Goal: Check status: Check status

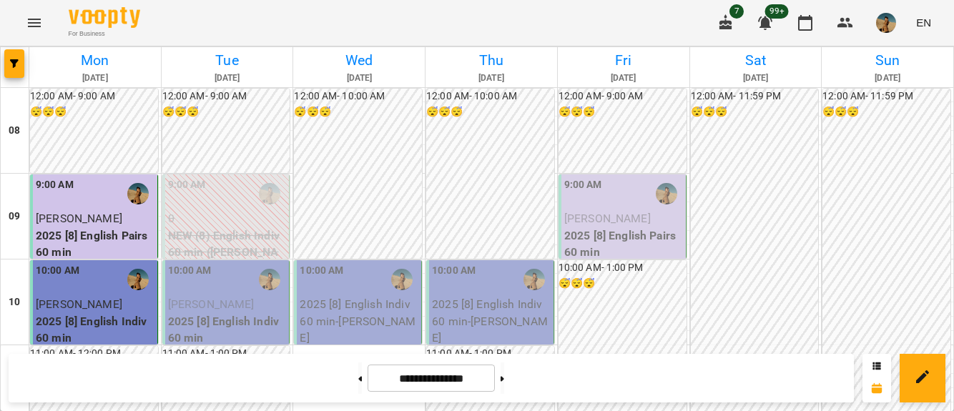
scroll to position [151, 0]
click at [196, 297] on span "[PERSON_NAME]" at bounding box center [211, 304] width 87 height 14
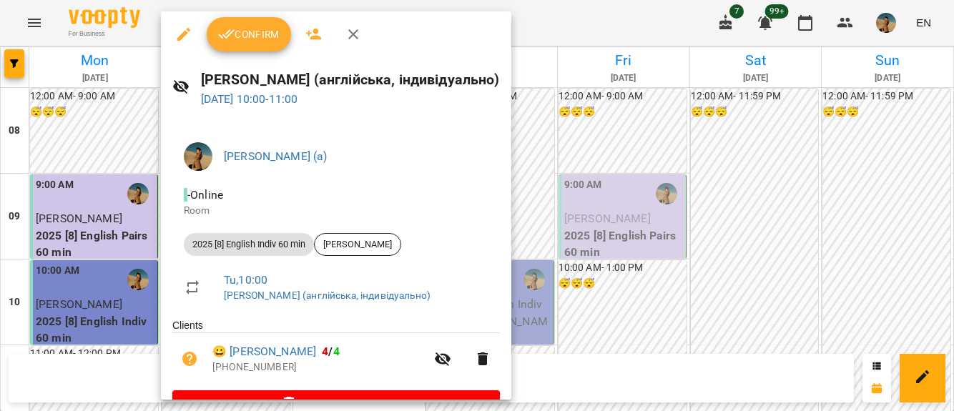
click at [239, 42] on span "Confirm" at bounding box center [248, 34] width 61 height 17
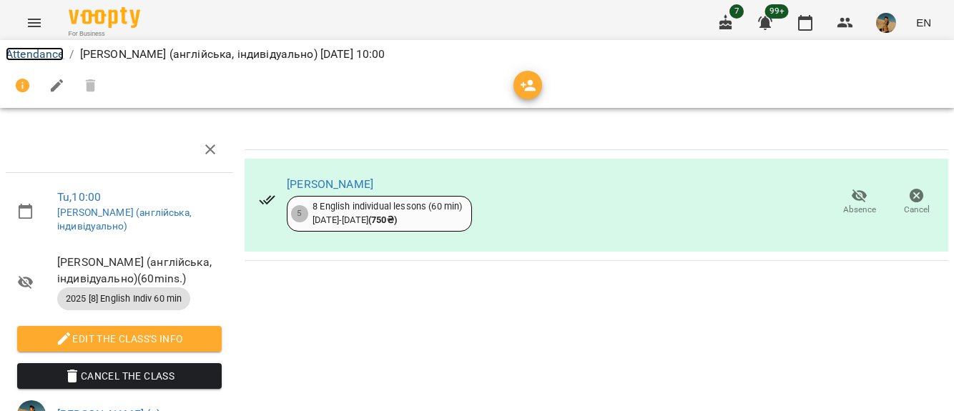
click at [24, 51] on link "Attendance" at bounding box center [35, 54] width 58 height 14
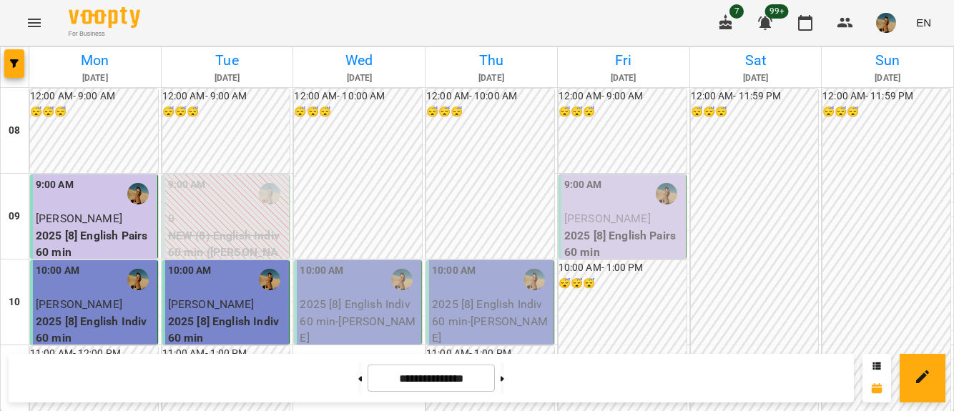
scroll to position [297, 0]
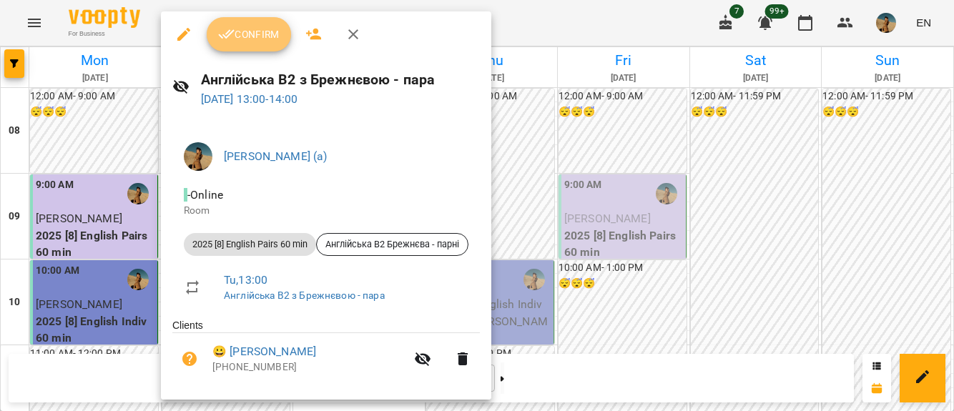
click at [242, 33] on span "Confirm" at bounding box center [248, 34] width 61 height 17
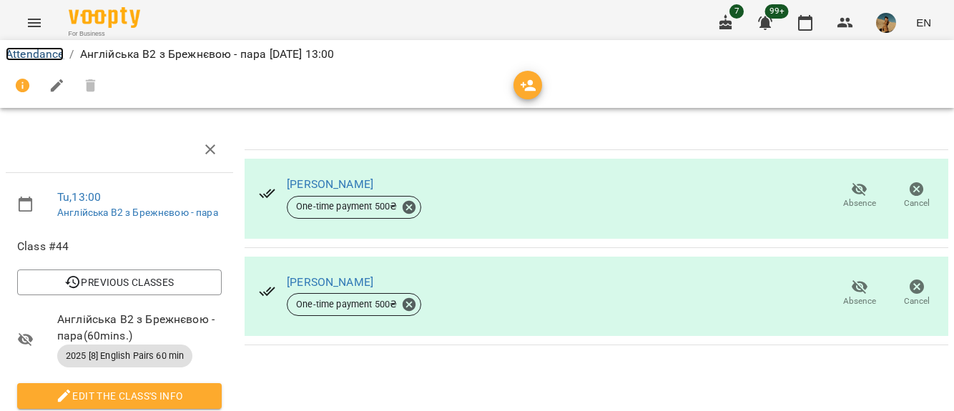
click at [25, 54] on link "Attendance" at bounding box center [35, 54] width 58 height 14
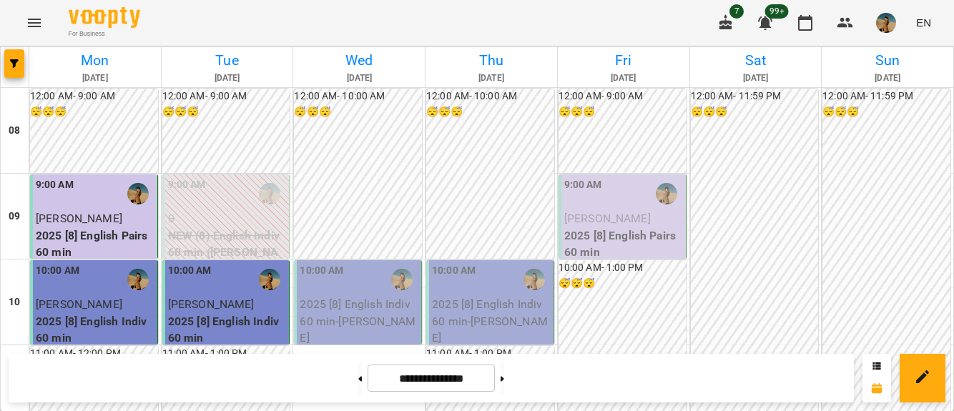
scroll to position [860, 0]
